Goal: Task Accomplishment & Management: Use online tool/utility

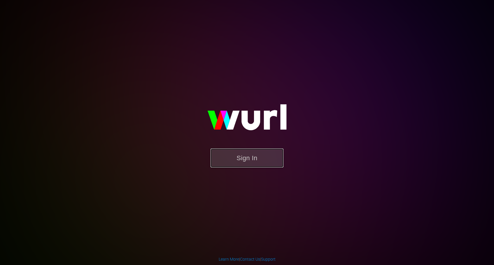
click at [249, 156] on button "Sign In" at bounding box center [246, 158] width 73 height 19
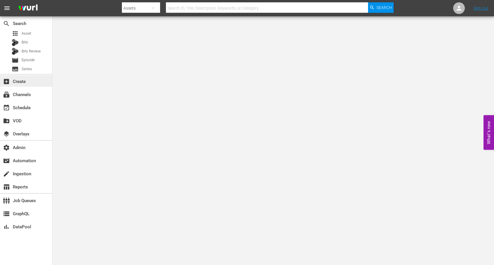
click at [22, 83] on div "add_box Create" at bounding box center [16, 80] width 33 height 5
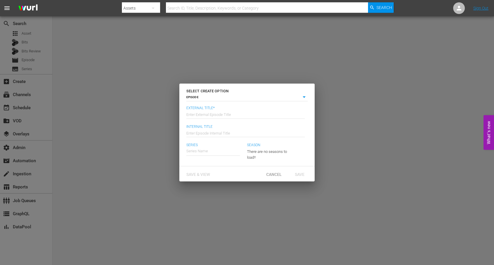
click at [272, 172] on span "Cancel" at bounding box center [273, 174] width 25 height 5
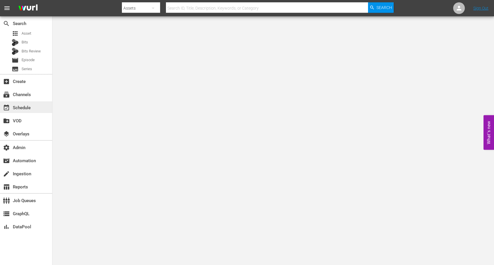
click at [31, 110] on div "event_available Schedule" at bounding box center [26, 107] width 52 height 12
